Goal: Transaction & Acquisition: Purchase product/service

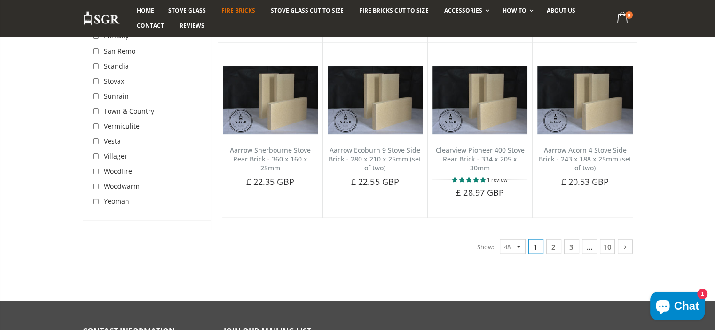
scroll to position [1917, 0]
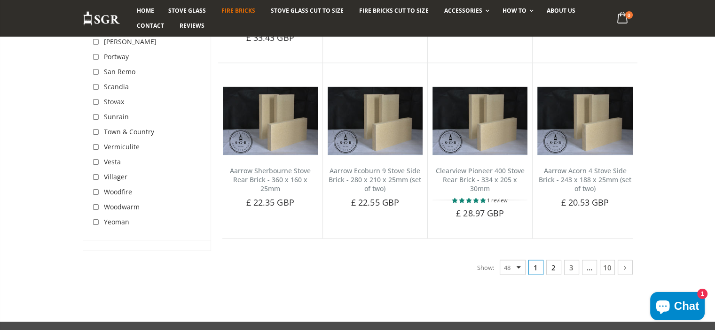
click at [555, 260] on link "2" at bounding box center [553, 267] width 15 height 15
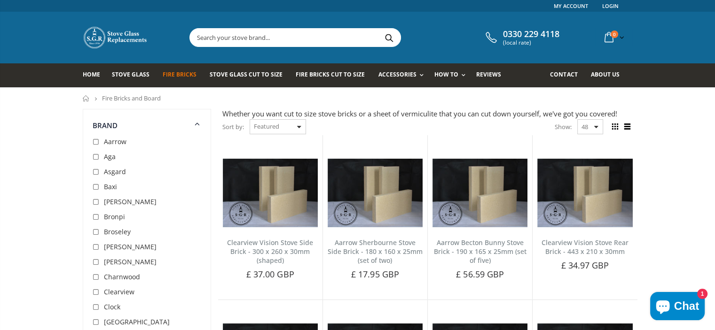
click at [302, 128] on select "Featured Best Selling Name, A-Z Name, Z-A Price, low to high Price, high to low…" at bounding box center [278, 126] width 56 height 15
select select "price-ascending"
click at [250, 119] on select "Featured Best Selling Name, A-Z Name, Z-A Price, low to high Price, high to low…" at bounding box center [278, 126] width 56 height 15
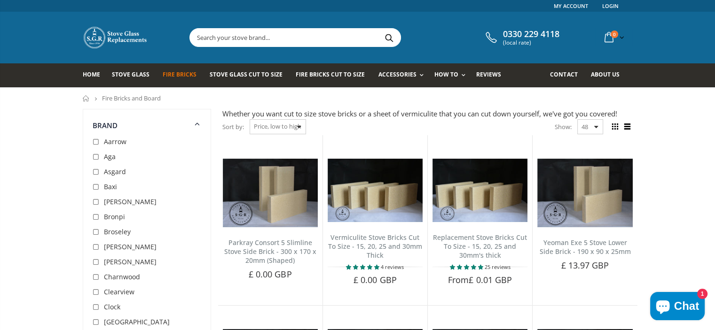
click at [298, 37] on input "text" at bounding box center [348, 38] width 316 height 18
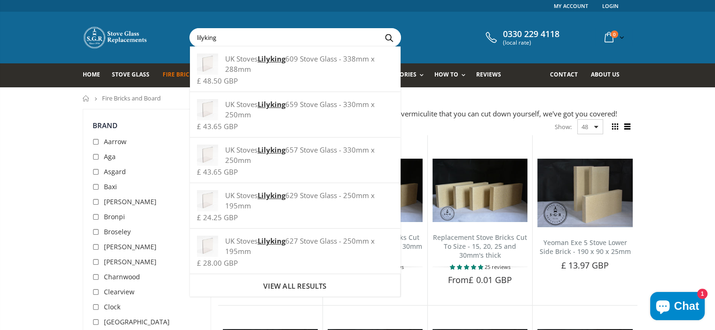
type input "lilyking"
click at [378, 29] on button "Search" at bounding box center [388, 38] width 21 height 18
